Goal: Task Accomplishment & Management: Manage account settings

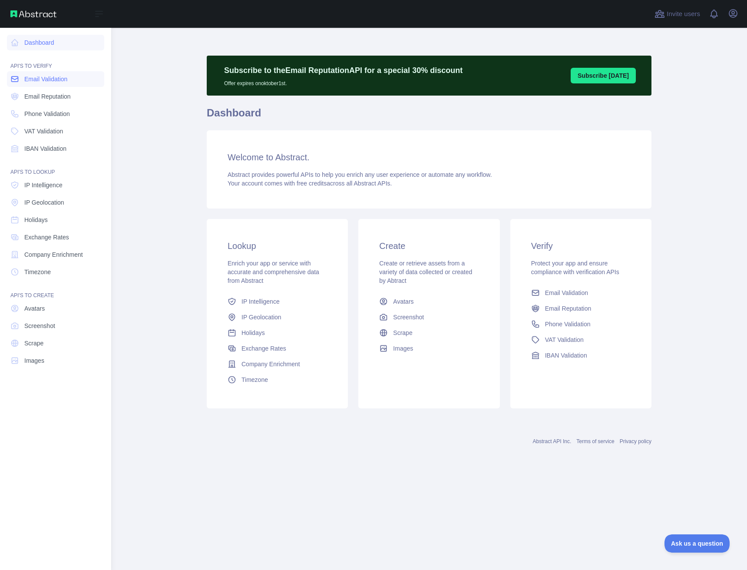
click at [40, 83] on span "Email Validation" at bounding box center [45, 79] width 43 height 9
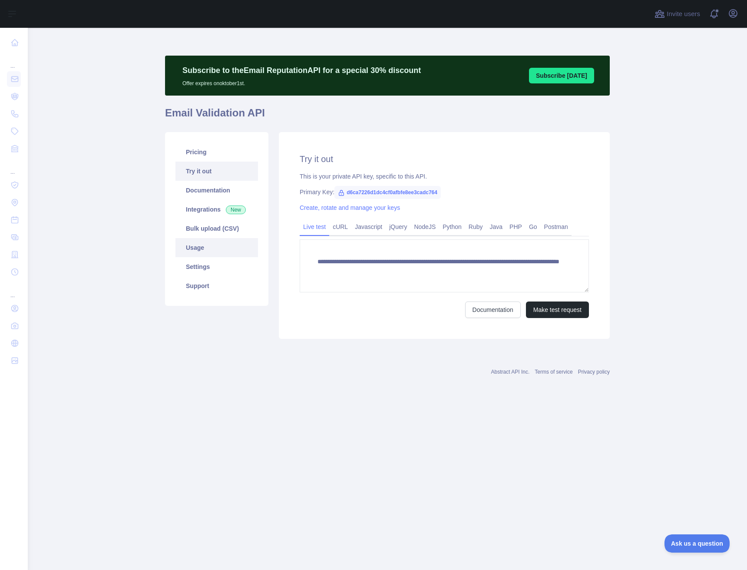
click at [227, 244] on link "Usage" at bounding box center [217, 247] width 83 height 19
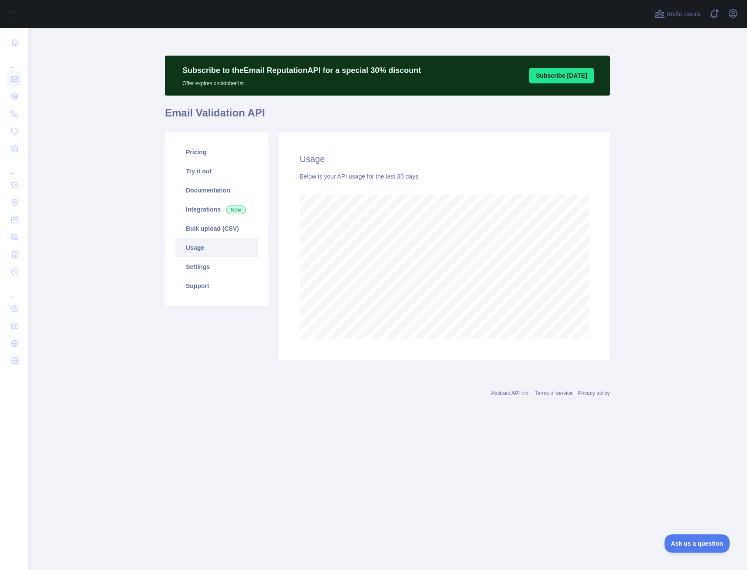
scroll to position [542, 720]
click at [212, 265] on link "Settings" at bounding box center [217, 266] width 83 height 19
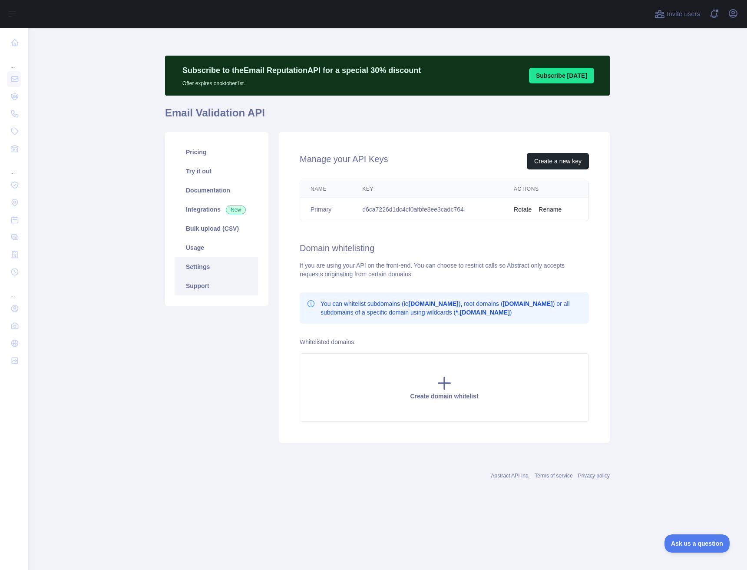
click at [209, 282] on link "Support" at bounding box center [217, 285] width 83 height 19
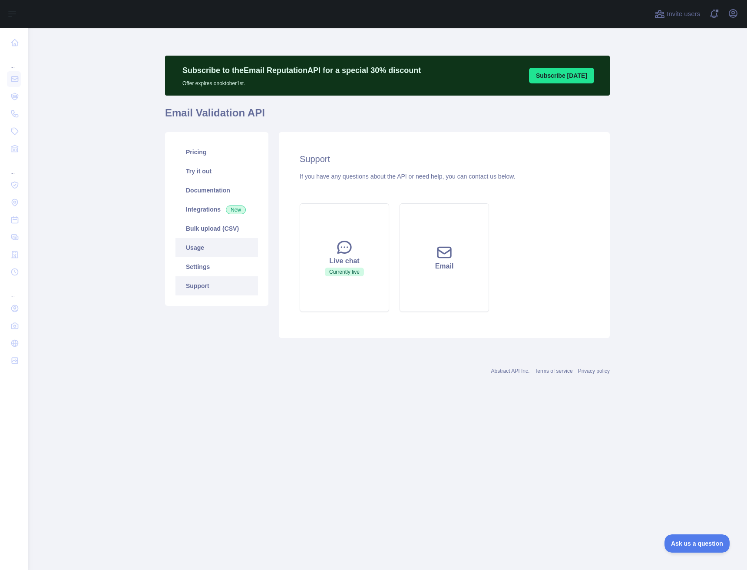
click at [211, 246] on link "Usage" at bounding box center [217, 247] width 83 height 19
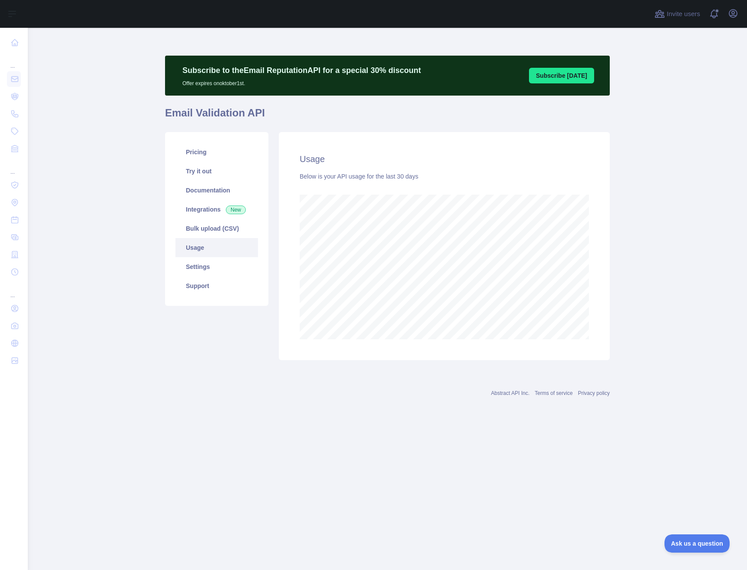
scroll to position [542, 720]
click at [215, 230] on link "Bulk upload (CSV)" at bounding box center [217, 228] width 83 height 19
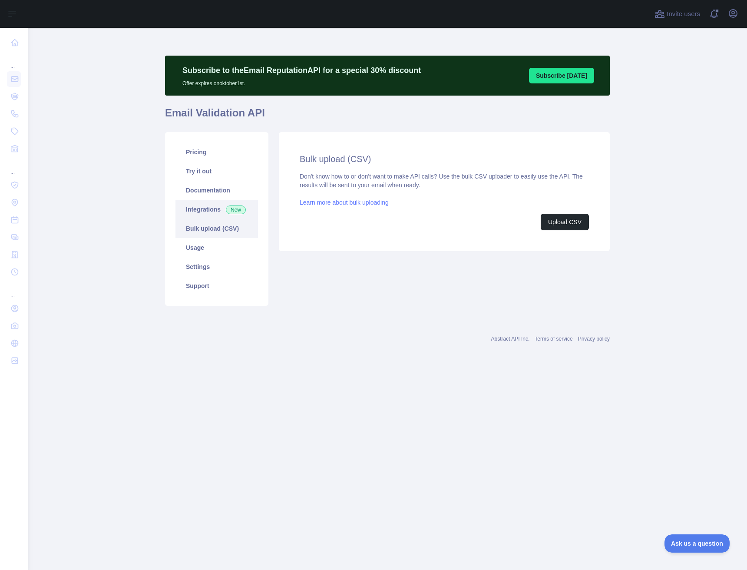
click at [211, 208] on link "Integrations New" at bounding box center [217, 209] width 83 height 19
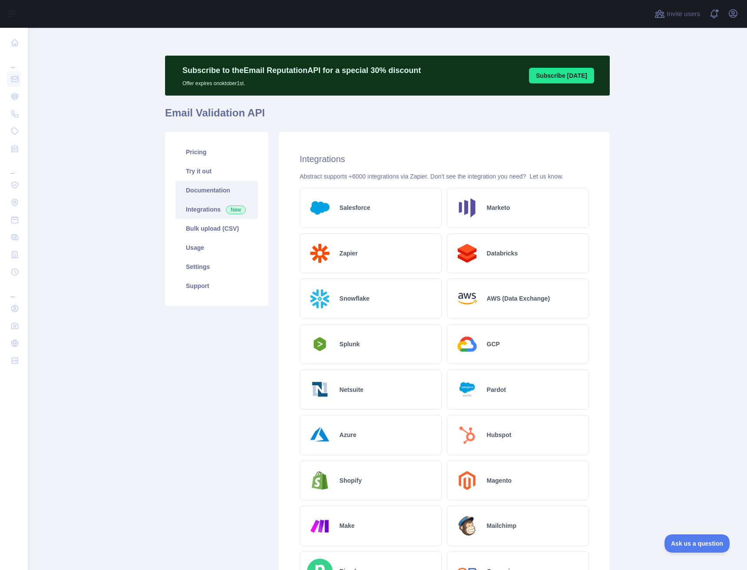
click at [211, 182] on link "Documentation" at bounding box center [217, 190] width 83 height 19
click at [209, 171] on link "Try it out" at bounding box center [217, 171] width 83 height 19
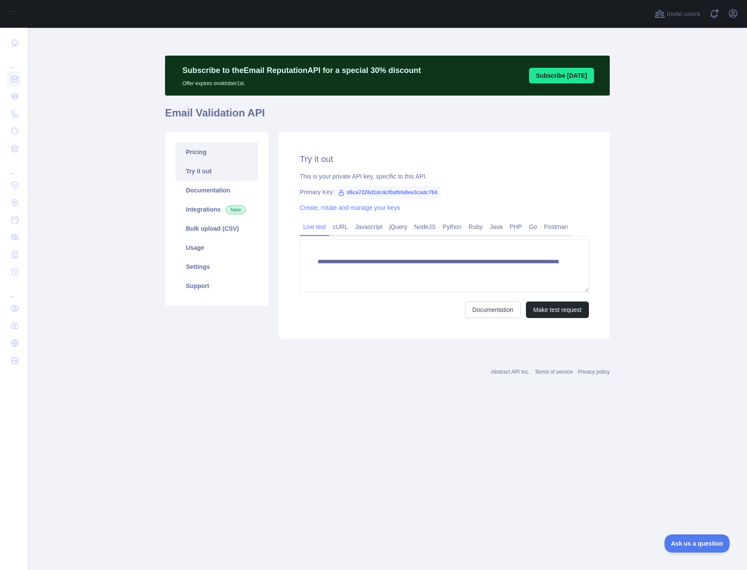
click at [209, 156] on link "Pricing" at bounding box center [217, 152] width 83 height 19
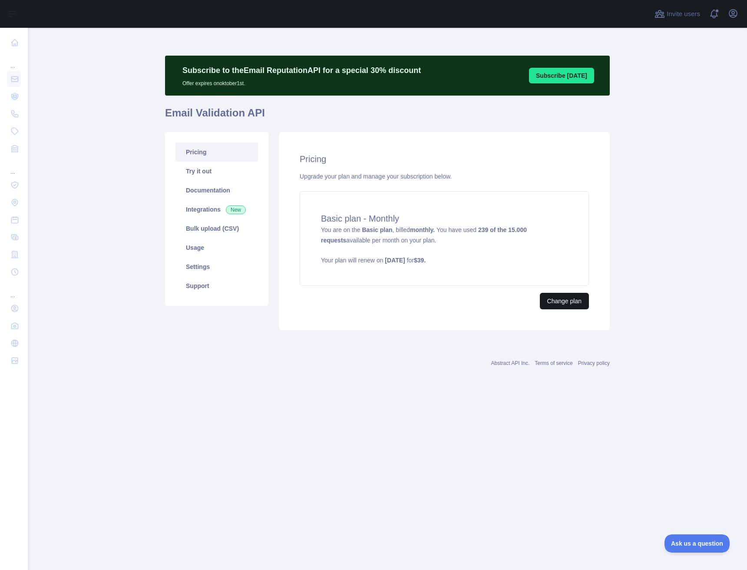
click at [561, 300] on button "Change plan" at bounding box center [564, 301] width 49 height 17
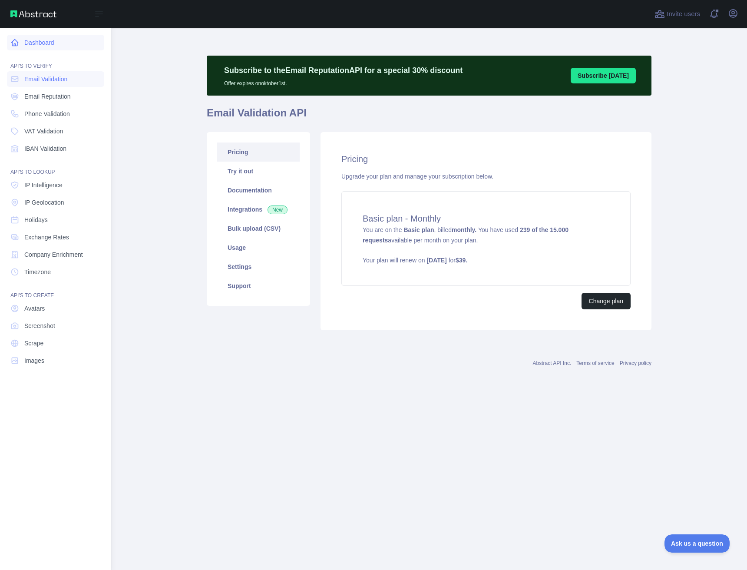
click at [17, 44] on icon at bounding box center [15, 43] width 7 height 7
